Goal: Task Accomplishment & Management: Use online tool/utility

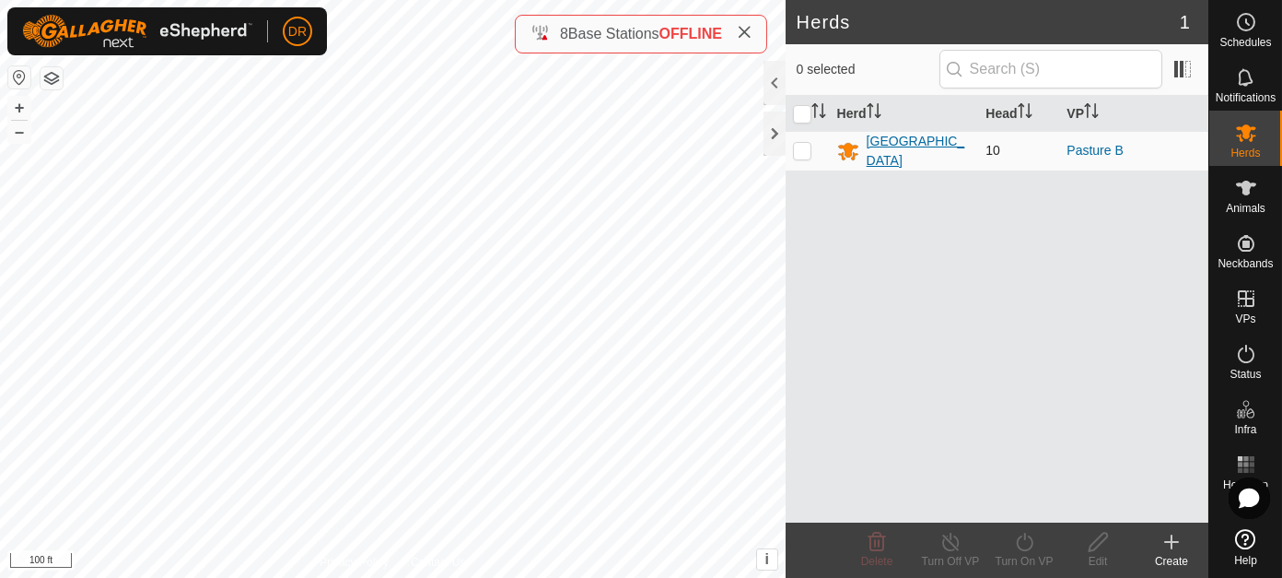
click at [882, 153] on div "[GEOGRAPHIC_DATA]" at bounding box center [919, 151] width 105 height 39
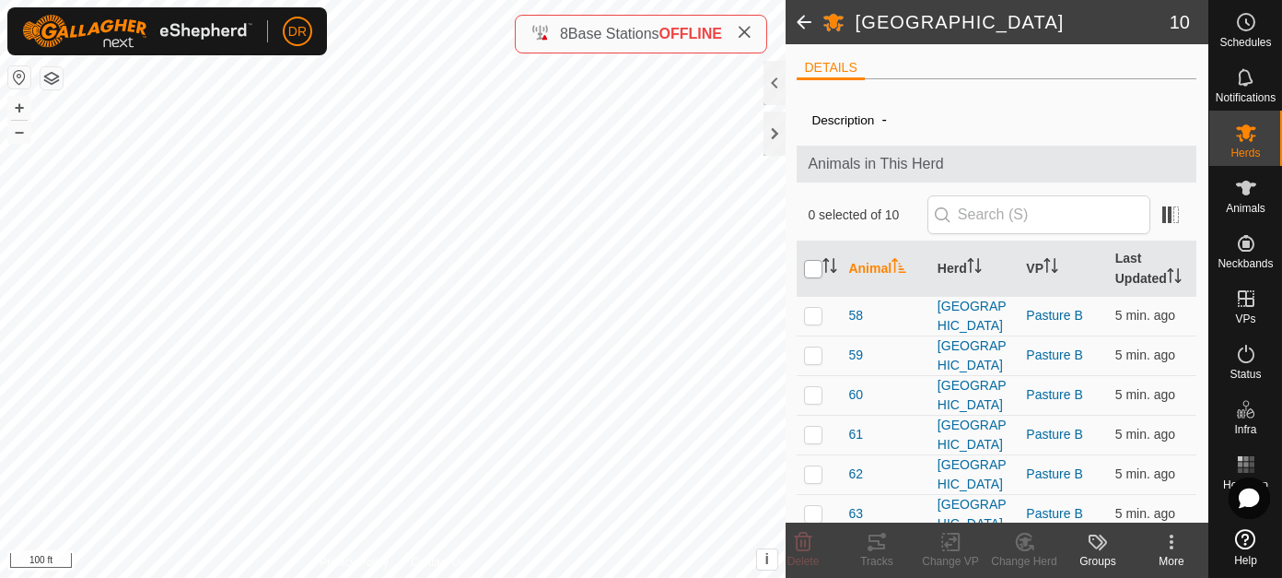
click at [815, 267] on input "checkbox" at bounding box center [813, 269] width 18 height 18
checkbox input "true"
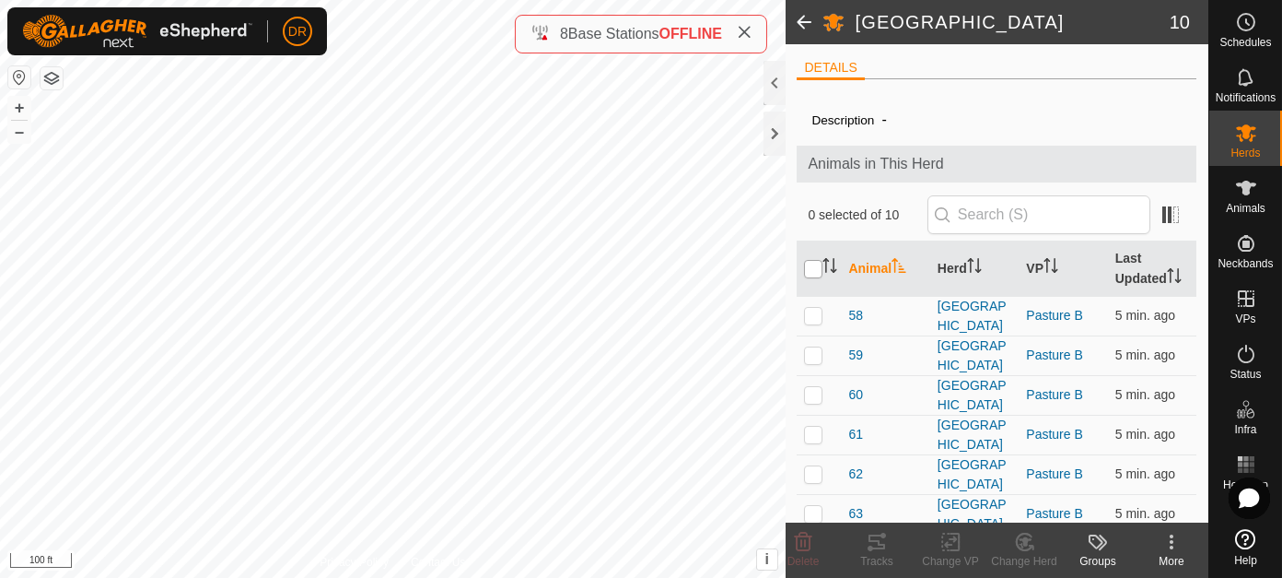
checkbox input "true"
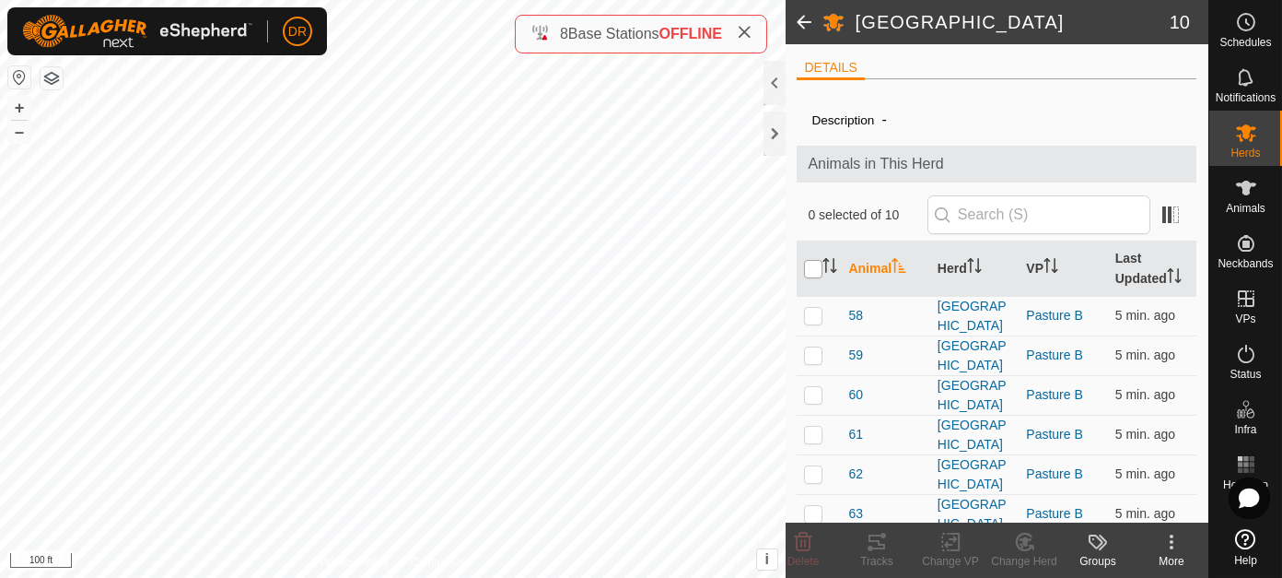
checkbox input "true"
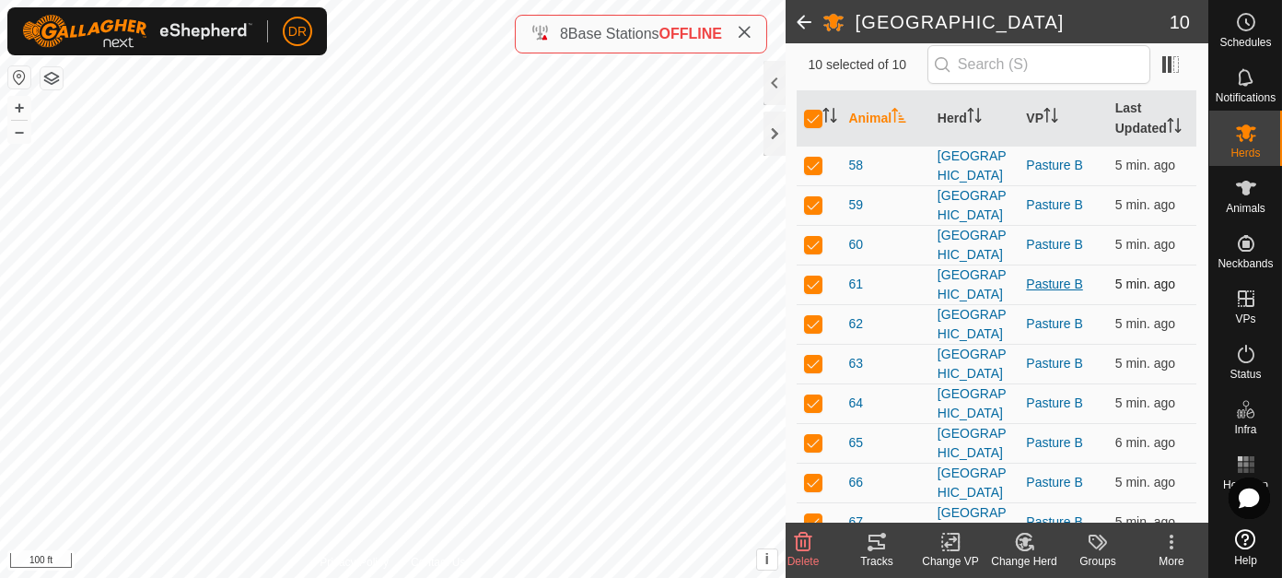
scroll to position [359, 0]
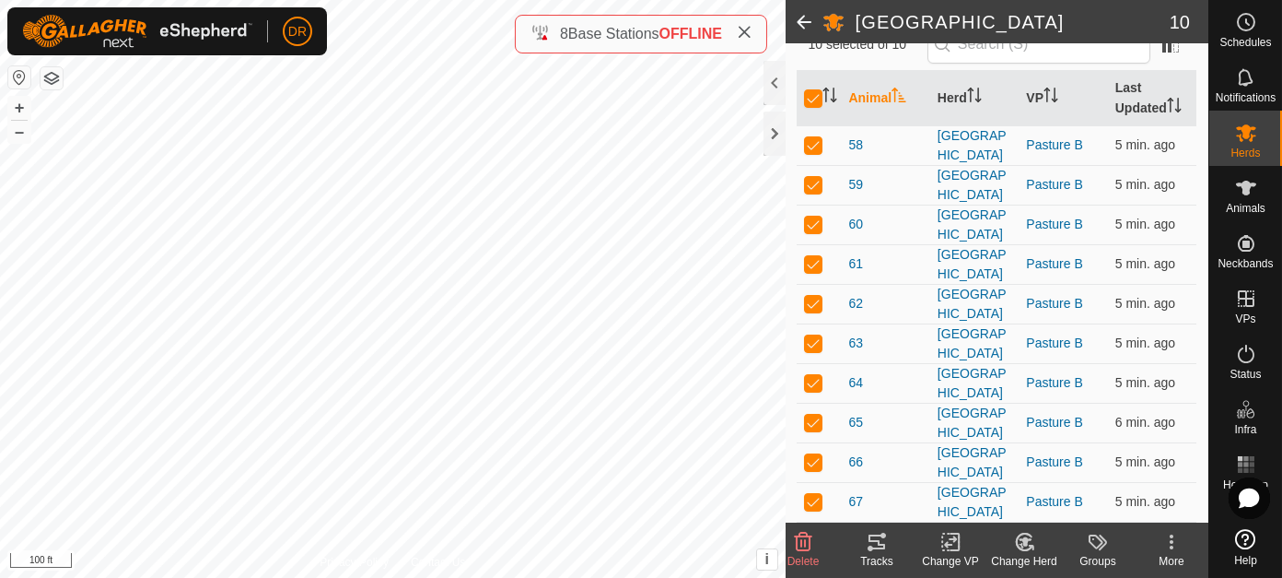
click at [872, 547] on icon at bounding box center [877, 542] width 22 height 22
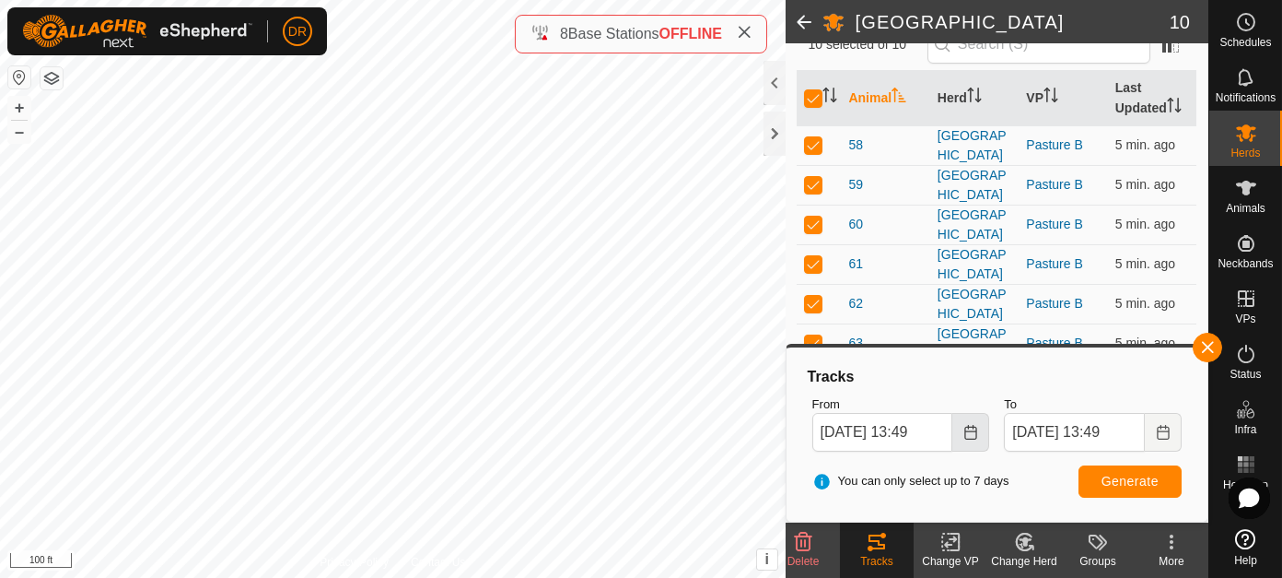
click at [971, 436] on icon "Choose Date" at bounding box center [971, 432] width 15 height 15
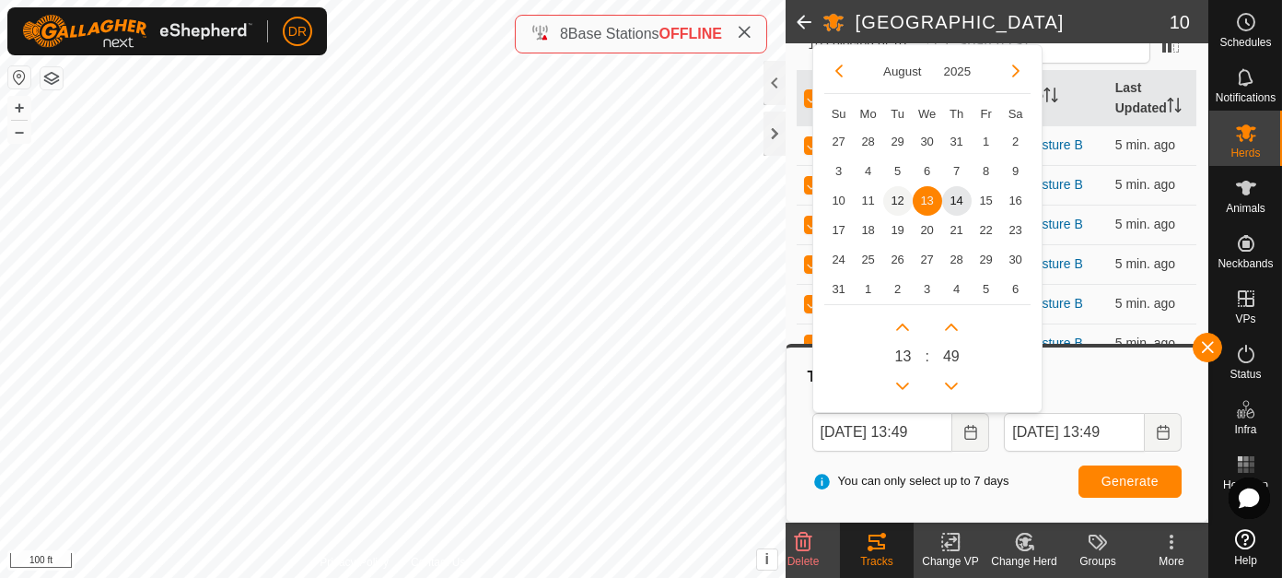
click at [895, 196] on span "12" at bounding box center [897, 200] width 29 height 29
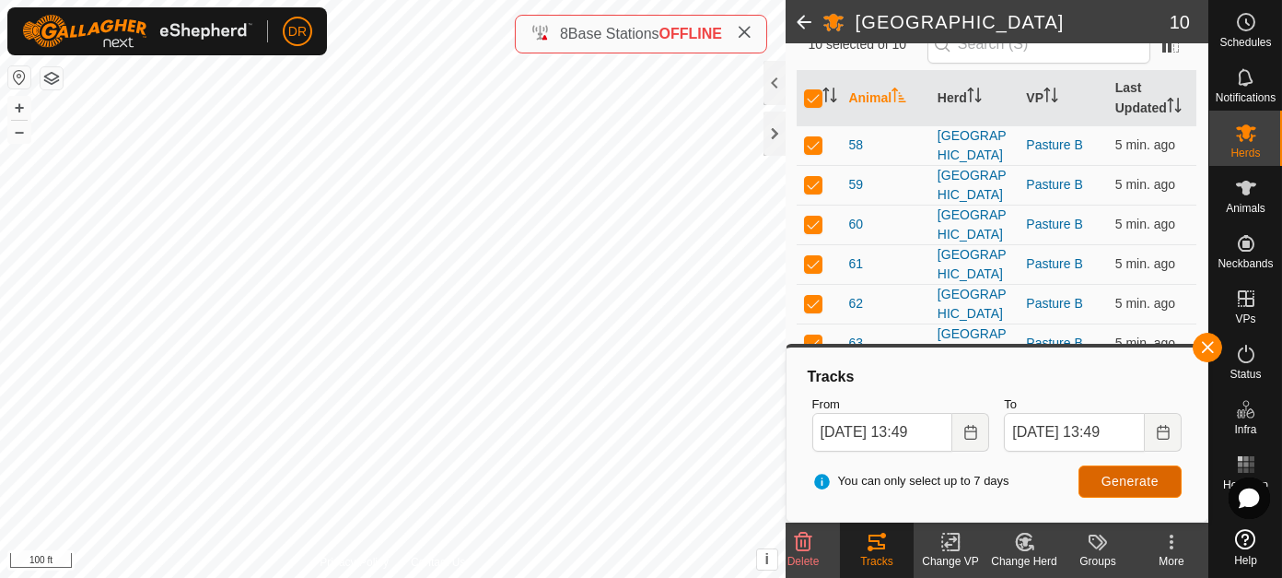
click at [1130, 486] on span "Generate" at bounding box center [1130, 480] width 57 height 15
click at [977, 431] on icon "Choose Date" at bounding box center [971, 432] width 15 height 15
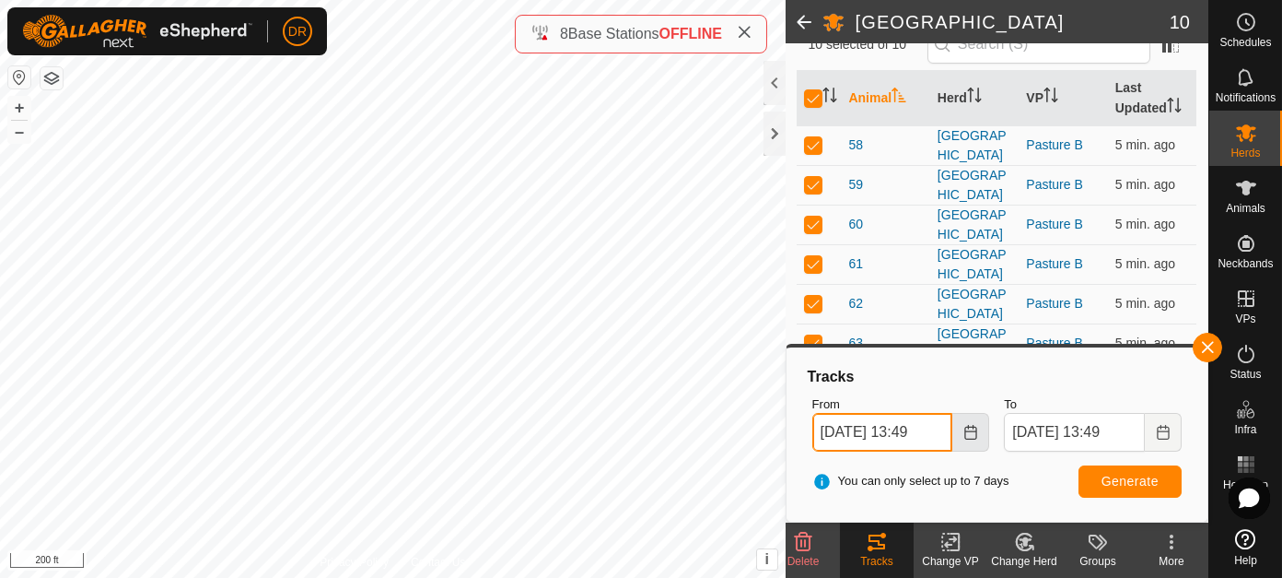
scroll to position [0, 4]
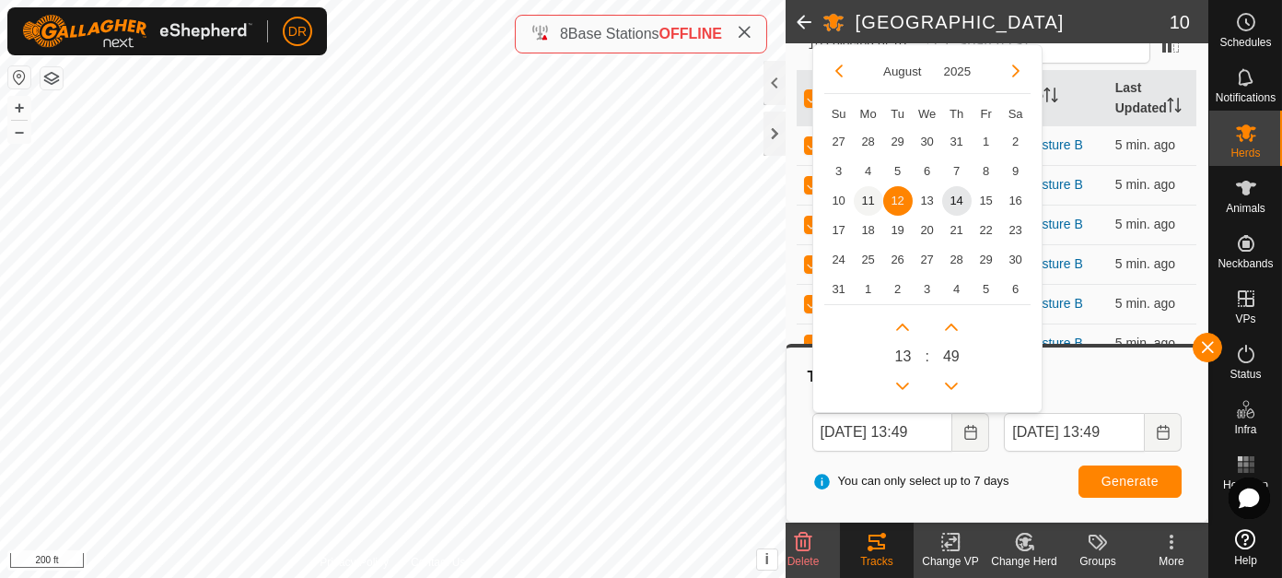
click at [868, 198] on span "11" at bounding box center [868, 200] width 29 height 29
type input "[DATE] 13:49"
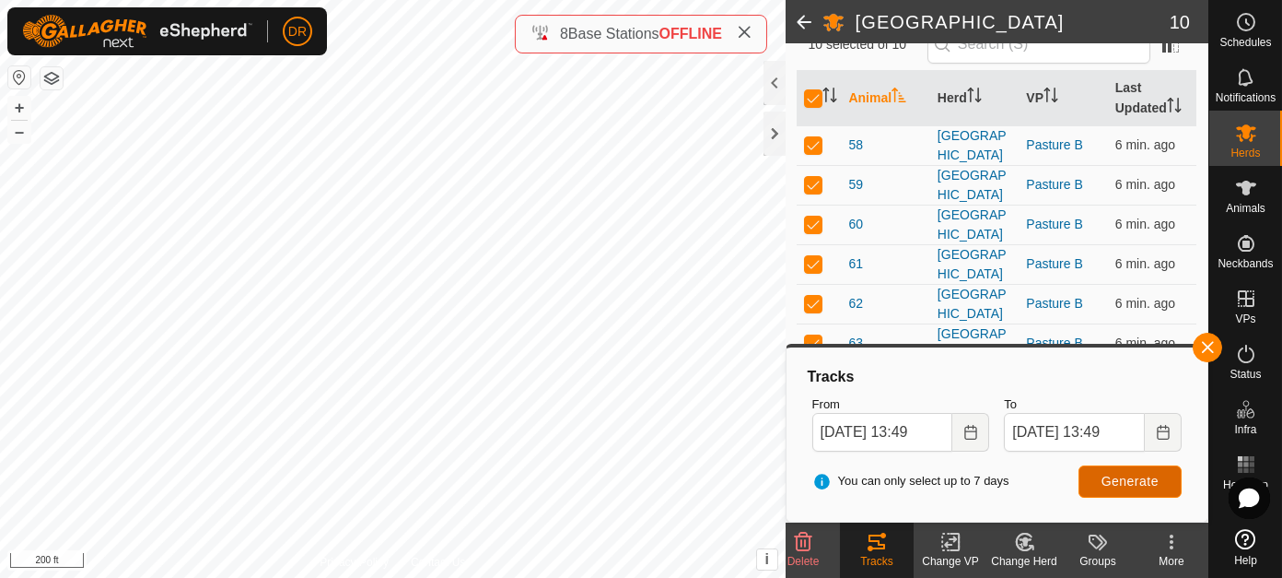
click at [1145, 484] on span "Generate" at bounding box center [1130, 480] width 57 height 15
